Goal: Navigation & Orientation: Find specific page/section

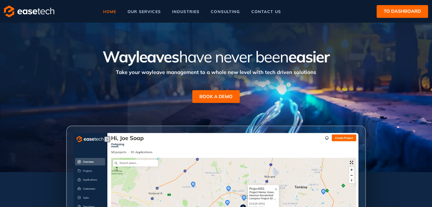
click at [404, 12] on span "to dashboard" at bounding box center [401, 11] width 37 height 7
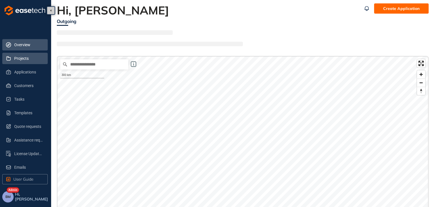
click at [18, 58] on span "Projects" at bounding box center [28, 58] width 29 height 11
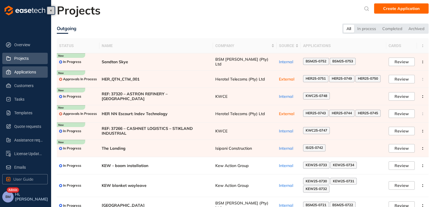
click at [32, 69] on span "Applications" at bounding box center [28, 71] width 29 height 11
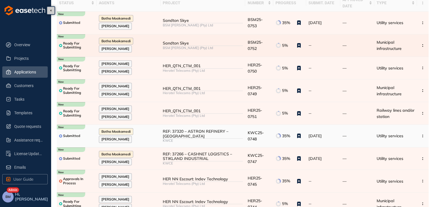
scroll to position [79, 0]
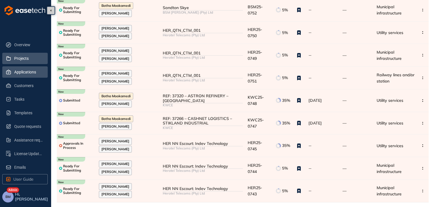
click at [20, 60] on span "Projects" at bounding box center [28, 58] width 29 height 11
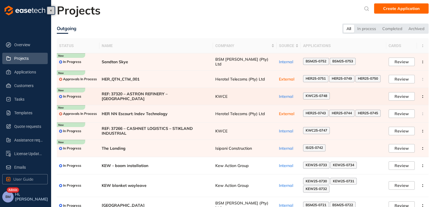
scroll to position [28, 0]
